Goal: Task Accomplishment & Management: Manage account settings

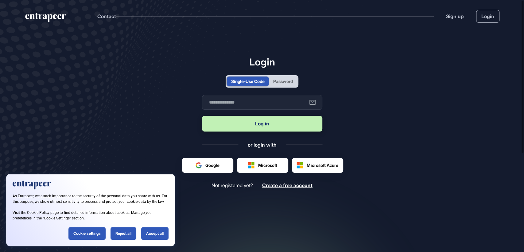
click at [289, 82] on div "Password" at bounding box center [283, 81] width 20 height 6
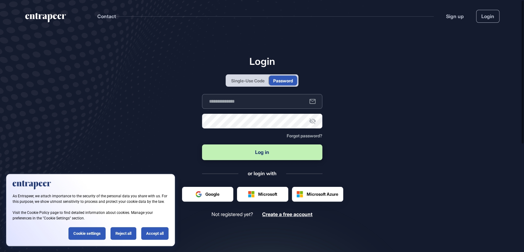
type input "**********"
click at [254, 155] on button "Log in" at bounding box center [262, 152] width 120 height 16
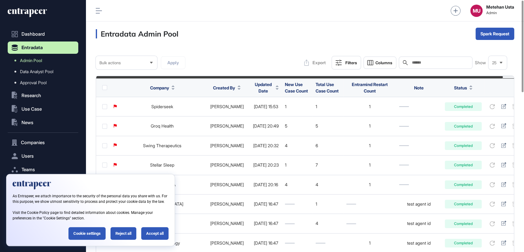
click at [434, 66] on div "Search" at bounding box center [436, 63] width 74 height 12
click at [437, 65] on input "text" at bounding box center [440, 62] width 57 height 5
paste input "**********"
click at [119, 238] on div "Reject all" at bounding box center [124, 233] width 26 height 13
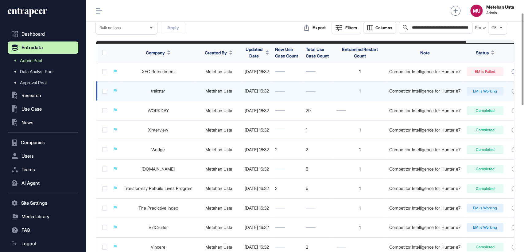
scroll to position [34, 0]
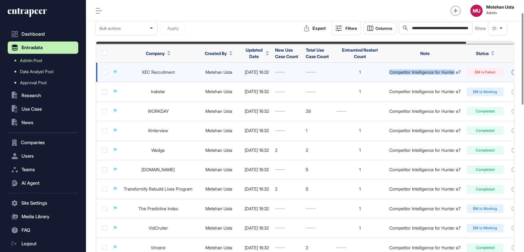
drag, startPoint x: 404, startPoint y: 72, endPoint x: 474, endPoint y: 72, distance: 70.7
click at [464, 72] on td "Competitor Intelligence for Hunter e7" at bounding box center [424, 72] width 77 height 19
copy div "Competitor Intelligence for Hunter"
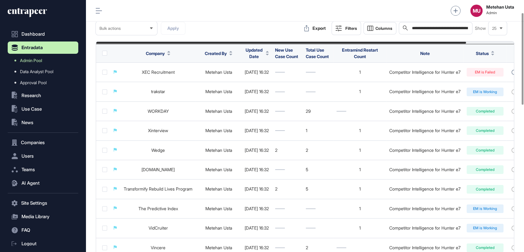
click at [422, 29] on input "**********" at bounding box center [440, 28] width 57 height 6
paste input "text"
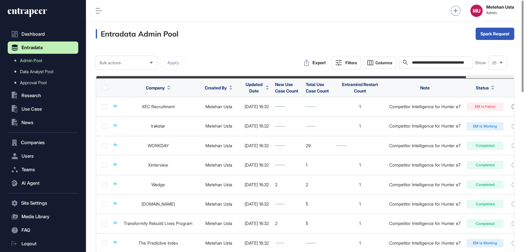
type input "**********"
click at [340, 63] on icon at bounding box center [339, 63] width 6 height 6
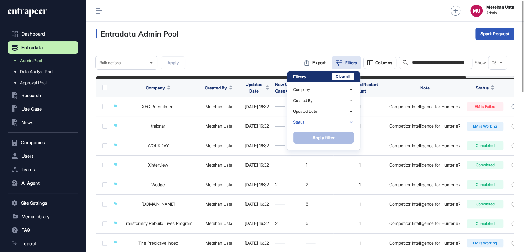
click at [329, 120] on div "Status" at bounding box center [323, 122] width 61 height 11
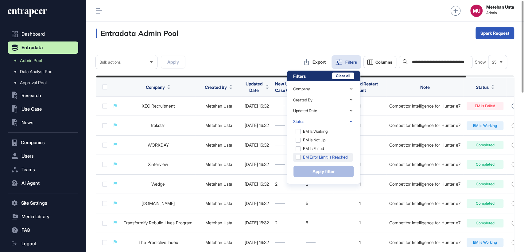
scroll to position [1, 0]
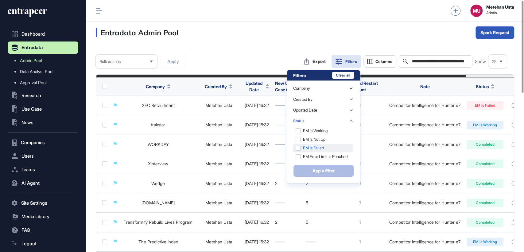
click at [320, 144] on div "EM is Failed" at bounding box center [323, 148] width 60 height 9
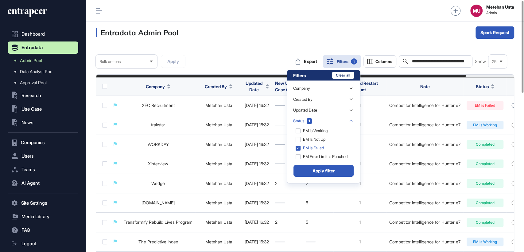
click at [321, 167] on button "Apply filter" at bounding box center [323, 171] width 61 height 12
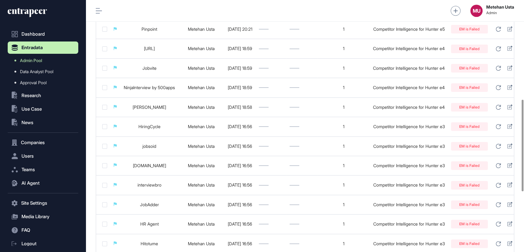
scroll to position [437, 0]
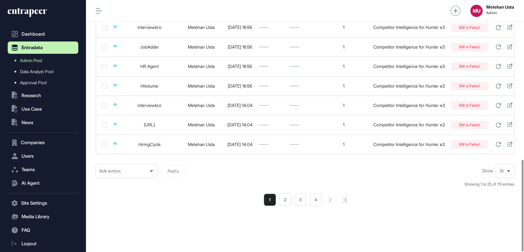
click at [507, 170] on icon at bounding box center [509, 171] width 4 height 4
click at [504, 163] on li "100" at bounding box center [505, 160] width 15 height 12
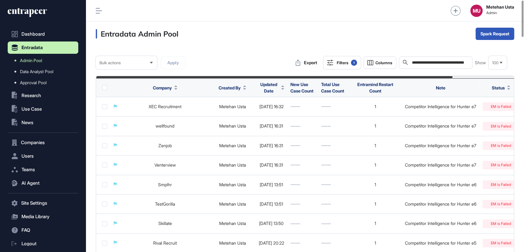
click at [105, 85] on label at bounding box center [104, 87] width 5 height 5
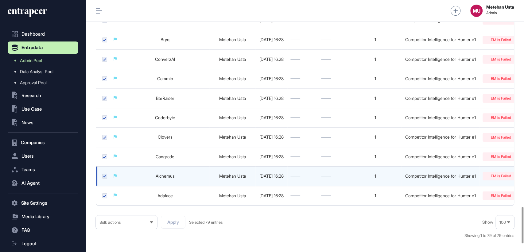
scroll to position [1487, 0]
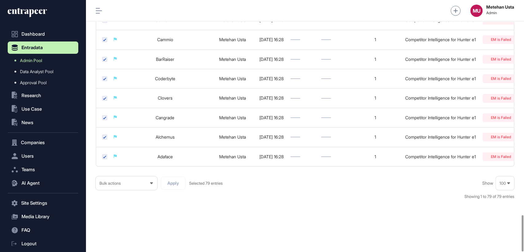
click at [144, 185] on div "Bulk actions" at bounding box center [126, 183] width 61 height 12
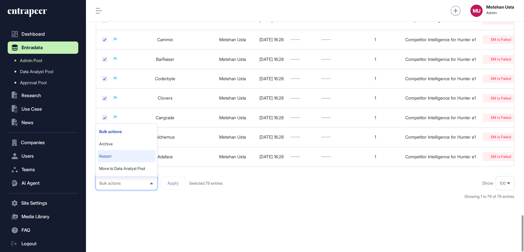
click at [116, 155] on li "Restart" at bounding box center [127, 156] width 58 height 12
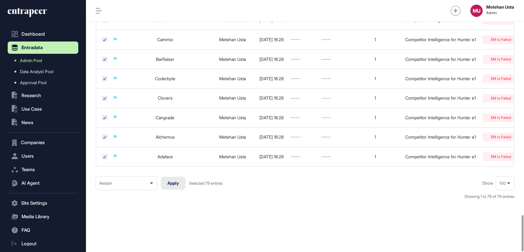
click at [175, 183] on button "Apply" at bounding box center [173, 183] width 25 height 13
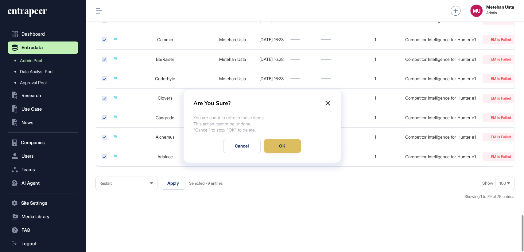
click at [279, 150] on div "OK" at bounding box center [282, 146] width 37 height 14
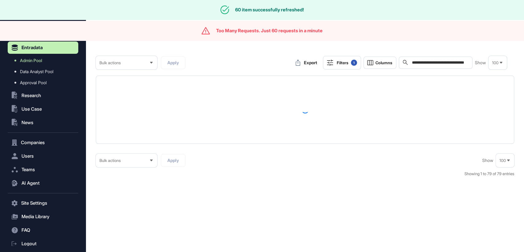
scroll to position [0, 0]
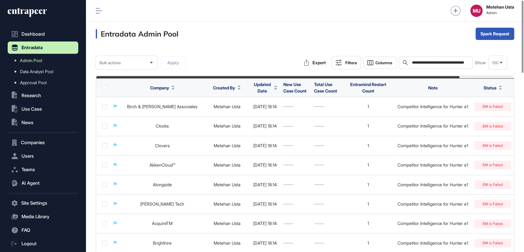
click at [108, 85] on th at bounding box center [103, 87] width 14 height 19
click at [107, 85] on label at bounding box center [104, 87] width 5 height 5
click at [120, 65] on span "Bulk actions" at bounding box center [110, 63] width 21 height 5
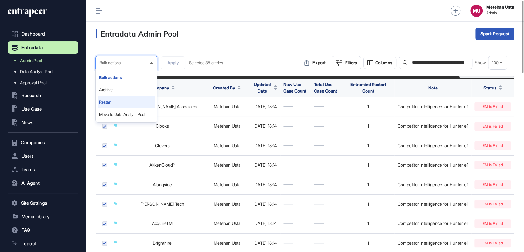
click at [121, 104] on li "Restart" at bounding box center [127, 102] width 58 height 12
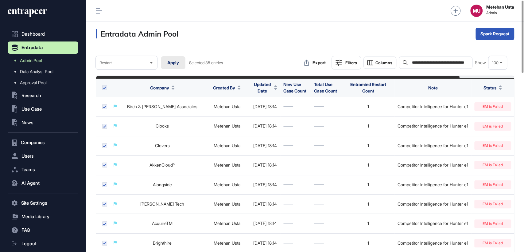
click at [171, 60] on button "Apply" at bounding box center [173, 62] width 25 height 13
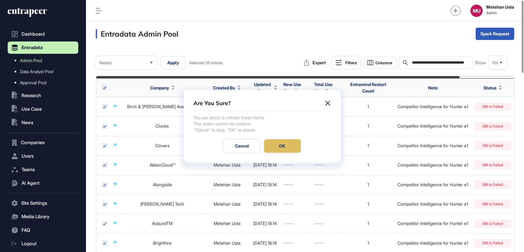
click at [287, 141] on div "OK" at bounding box center [282, 146] width 37 height 14
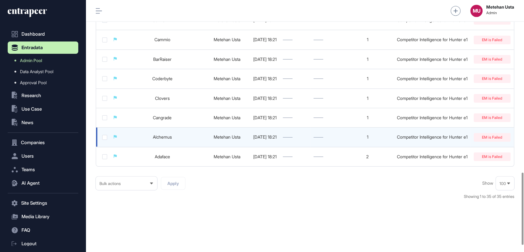
scroll to position [622, 0]
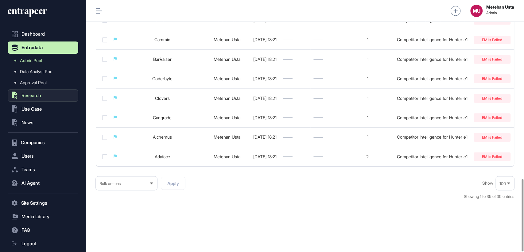
click at [45, 94] on button ".st0{fill:currentColor} Research" at bounding box center [43, 95] width 71 height 12
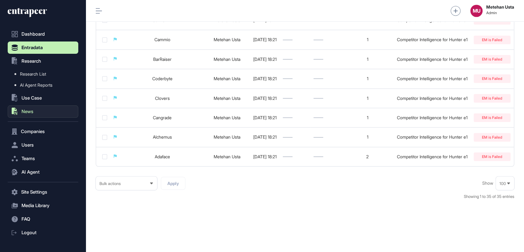
click at [38, 108] on button ".st0{fill:currentColor} News" at bounding box center [43, 111] width 71 height 12
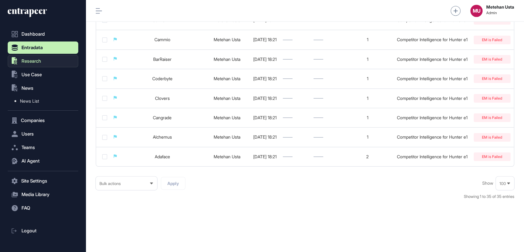
click at [28, 61] on span "Research" at bounding box center [32, 61] width 20 height 5
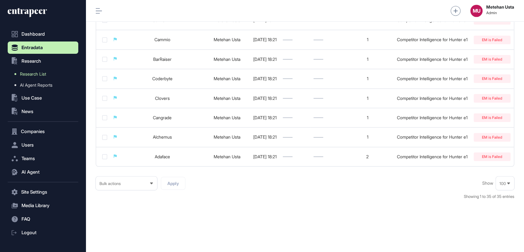
click at [36, 72] on span "Research List" at bounding box center [33, 74] width 26 height 5
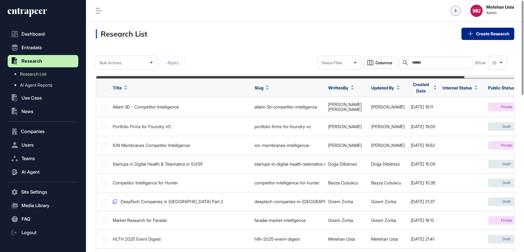
click at [482, 35] on link "Create Research" at bounding box center [488, 34] width 53 height 12
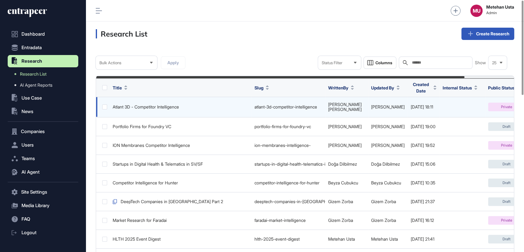
scroll to position [0, 56]
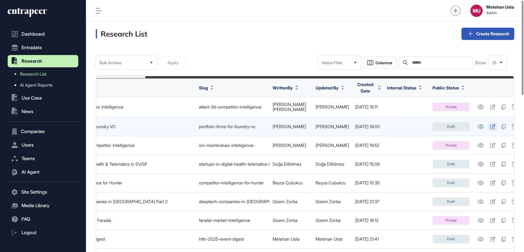
click at [490, 124] on icon at bounding box center [492, 126] width 5 height 5
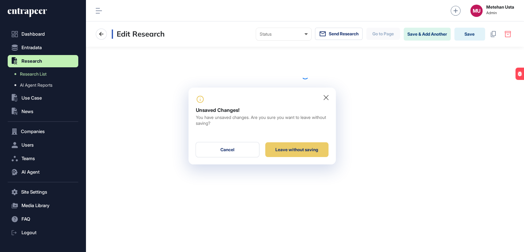
click at [327, 95] on icon at bounding box center [326, 97] width 5 height 5
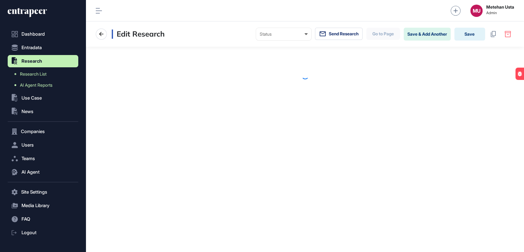
click at [50, 82] on link "AI Agent Reports" at bounding box center [45, 85] width 68 height 11
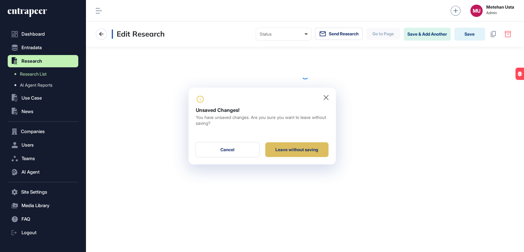
click at [286, 148] on div "Leave without saving" at bounding box center [296, 149] width 63 height 15
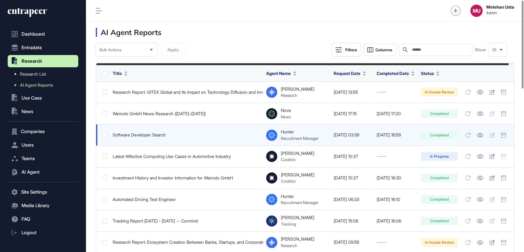
scroll to position [0, 5]
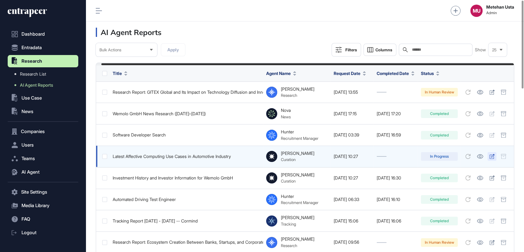
click at [492, 154] on icon at bounding box center [492, 156] width 5 height 5
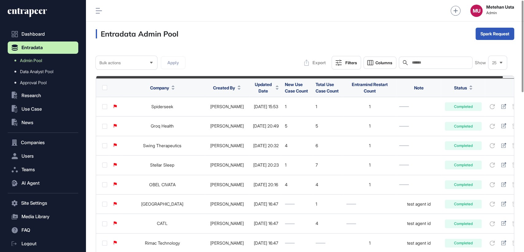
click at [256, 87] on span "Updated Date" at bounding box center [263, 87] width 20 height 13
click at [258, 113] on span "Sort Descending" at bounding box center [266, 113] width 25 height 5
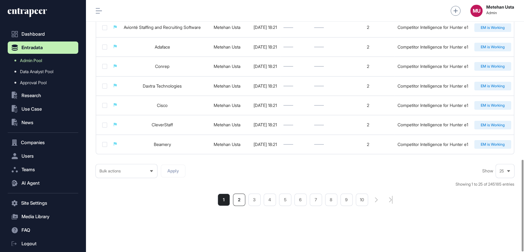
click at [237, 194] on li "2" at bounding box center [239, 200] width 12 height 12
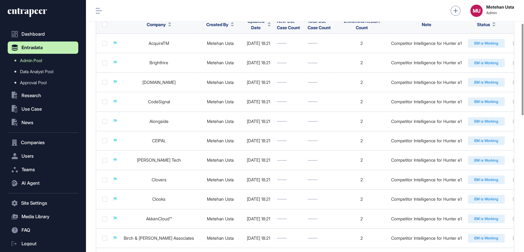
scroll to position [63, 0]
